Goal: Transaction & Acquisition: Download file/media

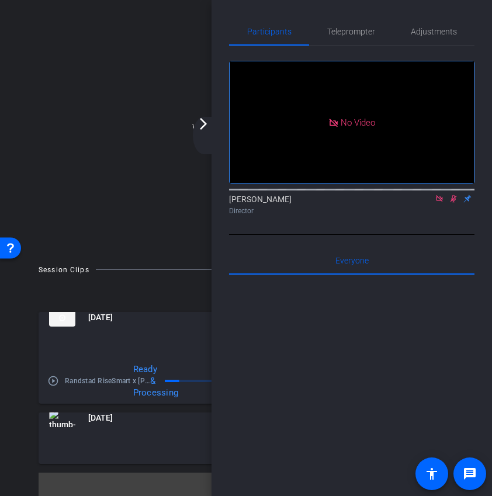
click at [202, 135] on div "arrow_back_ios_new arrow_forward_ios" at bounding box center [205, 135] width 25 height 37
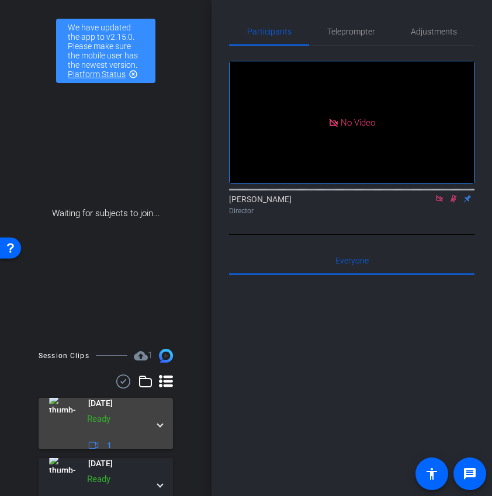
click at [163, 431] on mat-expansion-panel-header "Aug 28, 2025 Ready 1" at bounding box center [106, 423] width 134 height 51
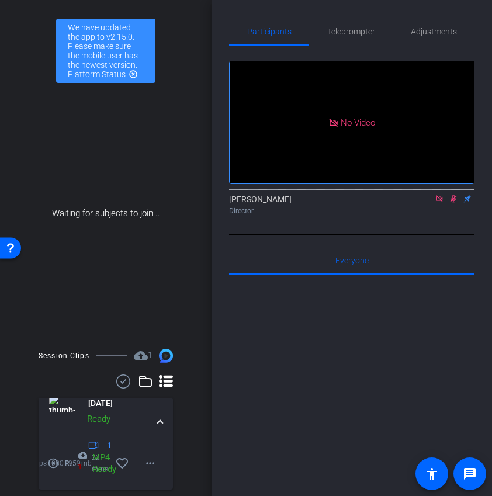
scroll to position [115, 0]
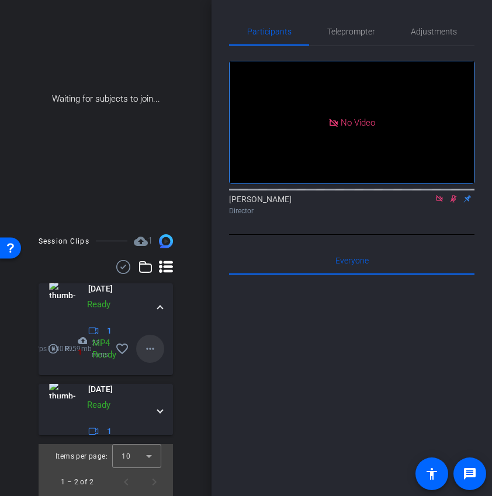
click at [153, 344] on mat-icon "more_horiz" at bounding box center [150, 349] width 14 height 14
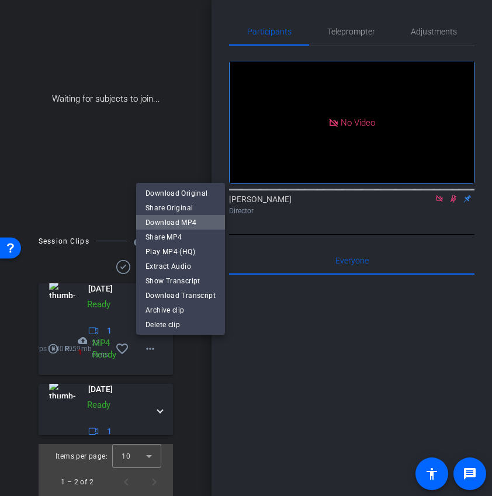
click at [192, 223] on span "Download MP4" at bounding box center [181, 222] width 70 height 14
